Goal: Information Seeking & Learning: Learn about a topic

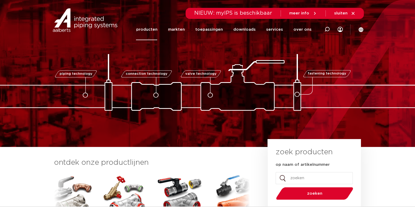
click at [151, 26] on link "producten" at bounding box center [146, 29] width 21 height 21
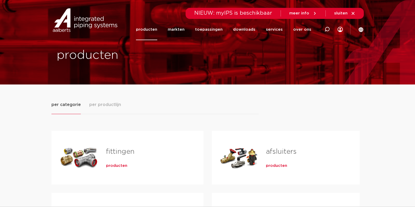
scroll to position [7, 0]
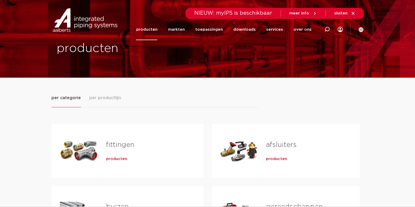
drag, startPoint x: 0, startPoint y: 0, endPoint x: 418, endPoint y: 35, distance: 419.5
click at [117, 148] on link "fittingen" at bounding box center [120, 145] width 28 height 7
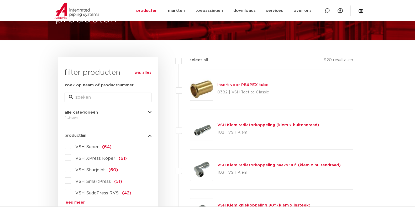
click at [190, 86] on label at bounding box center [190, 86] width 0 height 0
checkbox input "true"
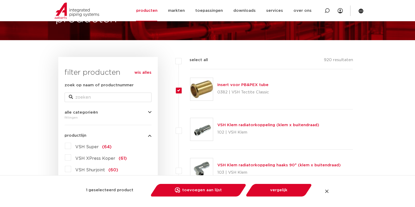
click at [190, 127] on label at bounding box center [190, 127] width 0 height 0
checkbox input "true"
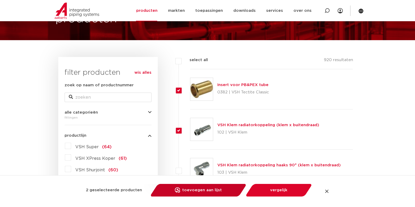
click at [207, 189] on link "toevoegen aan lijst opslaan in my IPS" at bounding box center [198, 190] width 89 height 13
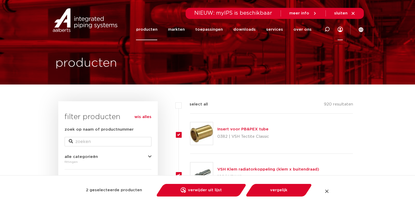
click at [341, 30] on icon at bounding box center [340, 29] width 5 height 5
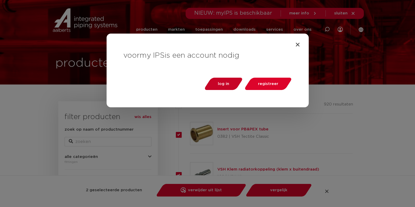
click at [227, 83] on span "log in" at bounding box center [223, 84] width 11 height 4
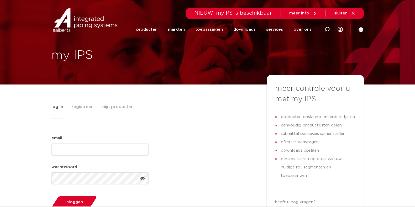
click at [80, 147] on input "email (Vereist)" at bounding box center [99, 150] width 97 height 12
type input "[PERSON_NAME][EMAIL_ADDRESS][DOMAIN_NAME]"
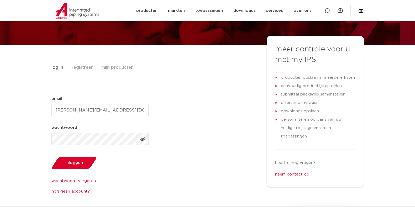
scroll to position [40, 0]
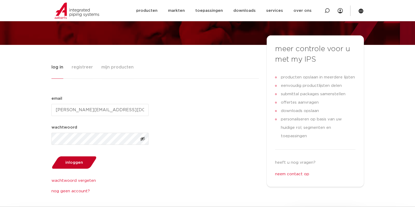
click at [79, 164] on span "inloggen" at bounding box center [74, 163] width 18 height 4
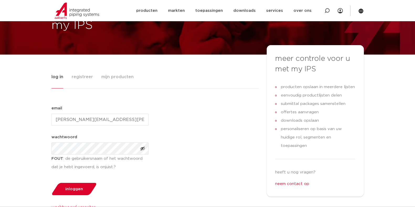
scroll to position [26, 0]
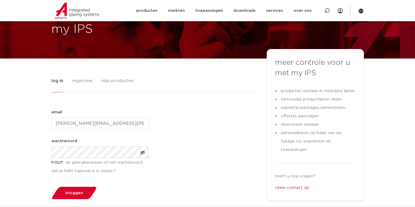
click at [87, 11] on img at bounding box center [77, 11] width 45 height 16
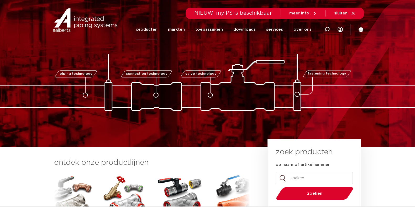
click at [153, 30] on link "producten" at bounding box center [146, 29] width 21 height 21
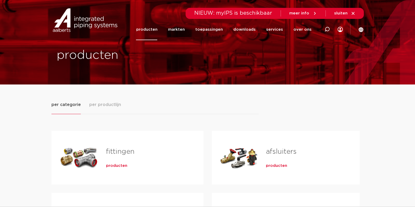
click at [118, 165] on span "producten" at bounding box center [116, 165] width 21 height 5
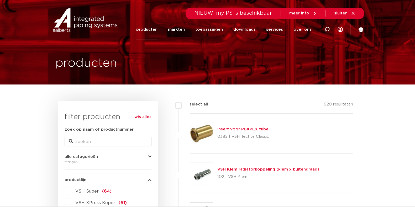
click at [236, 170] on link "VSH Klem radiatorkoppeling (klem x buitendraad)" at bounding box center [268, 170] width 102 height 4
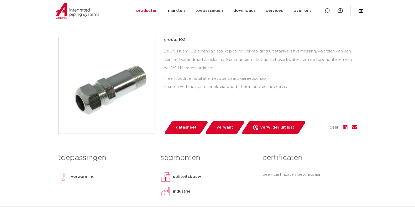
scroll to position [155, 0]
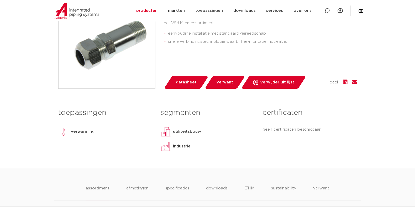
click at [415, 54] on html "Zoeken NIEUW: myIPS is beschikbaar meer info sluiten producten markten toepassi…" at bounding box center [207, 204] width 415 height 718
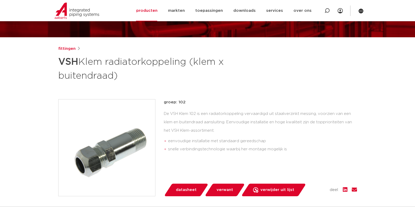
scroll to position [0, 0]
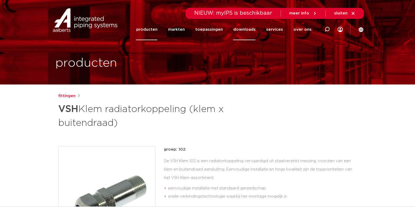
click at [246, 27] on link "downloads" at bounding box center [244, 29] width 22 height 21
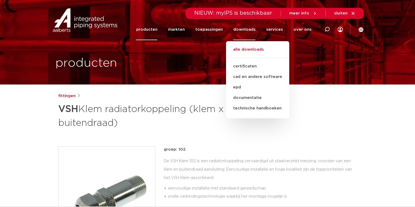
click at [245, 48] on link "alle downloads" at bounding box center [257, 52] width 63 height 12
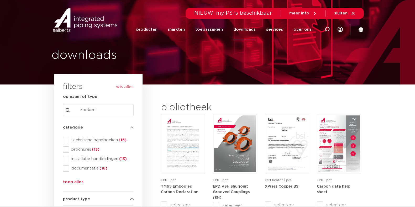
scroll to position [43, 0]
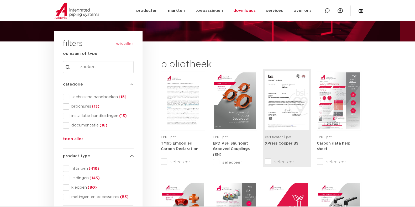
click at [288, 99] on img at bounding box center [286, 100] width 41 height 57
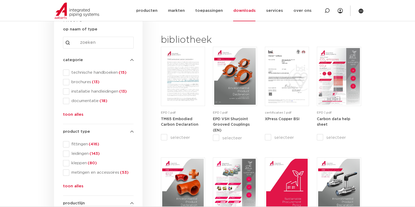
scroll to position [68, 0]
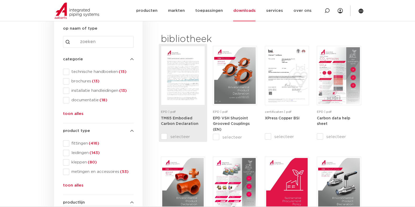
click at [162, 138] on input "selecteer" at bounding box center [172, 137] width 22 height 6
checkbox input "true"
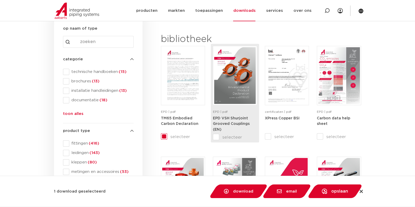
click at [217, 137] on input "selecteer" at bounding box center [224, 137] width 22 height 6
click at [214, 137] on input "selecteer" at bounding box center [224, 137] width 22 height 6
checkbox input "false"
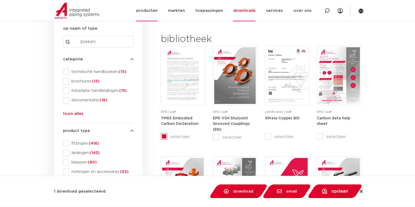
click at [150, 13] on link "producten" at bounding box center [146, 10] width 21 height 21
checkbox input "false"
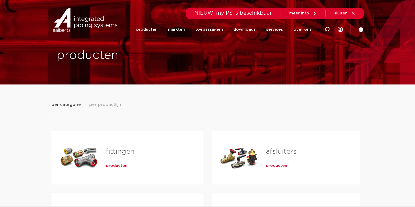
click at [115, 163] on span "producten" at bounding box center [116, 165] width 21 height 5
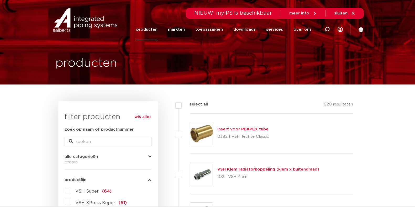
click at [234, 129] on link "Insert voor PB&PEX tube" at bounding box center [242, 129] width 51 height 4
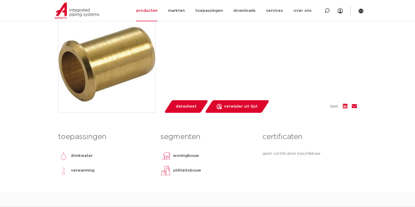
scroll to position [112, 0]
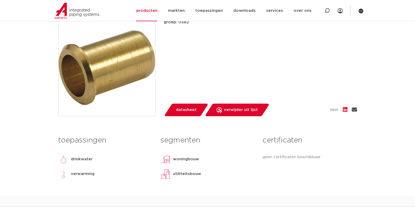
click at [353, 110] on icon at bounding box center [354, 109] width 5 height 5
click at [332, 77] on div "groep: 0382 lees meer [PERSON_NAME] datasheet toevoegen aan lijst opslaan in my…" at bounding box center [260, 67] width 193 height 97
click at [275, 11] on link "services" at bounding box center [274, 10] width 17 height 21
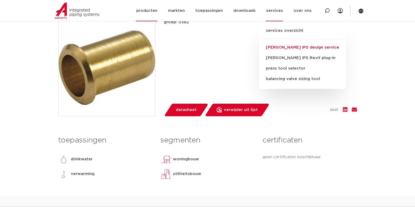
click at [289, 47] on link "[PERSON_NAME] IPS design service" at bounding box center [302, 47] width 87 height 11
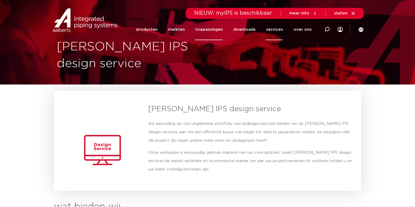
click at [212, 30] on link "toepassingen" at bounding box center [209, 29] width 28 height 21
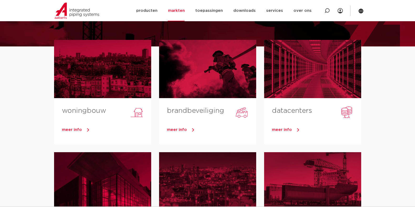
scroll to position [35, 0]
